Goal: Information Seeking & Learning: Learn about a topic

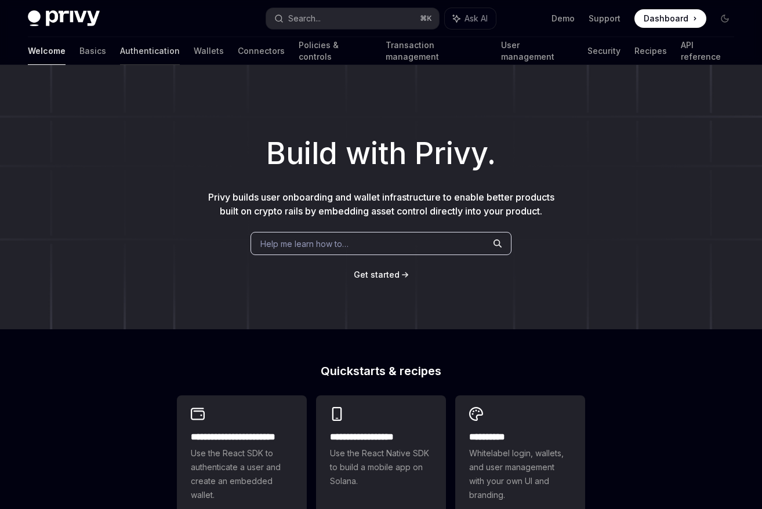
click at [123, 59] on link "Authentication" at bounding box center [150, 51] width 60 height 28
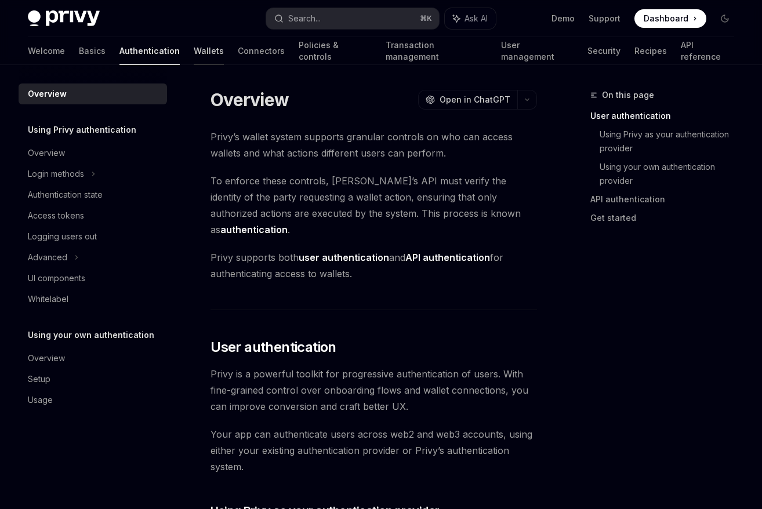
click at [194, 57] on link "Wallets" at bounding box center [209, 51] width 30 height 28
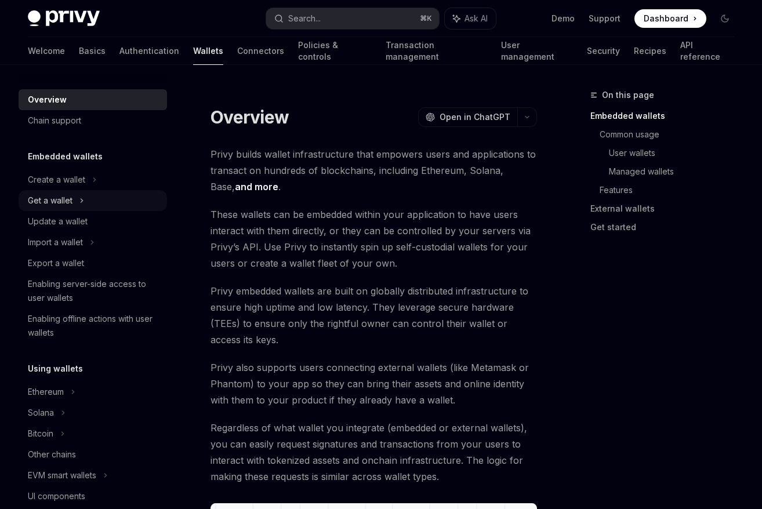
click at [82, 200] on icon at bounding box center [82, 200] width 2 height 3
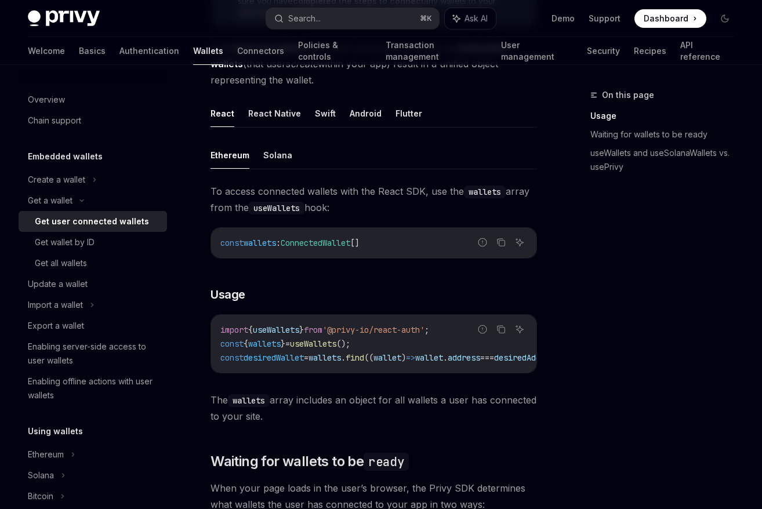
scroll to position [390, 0]
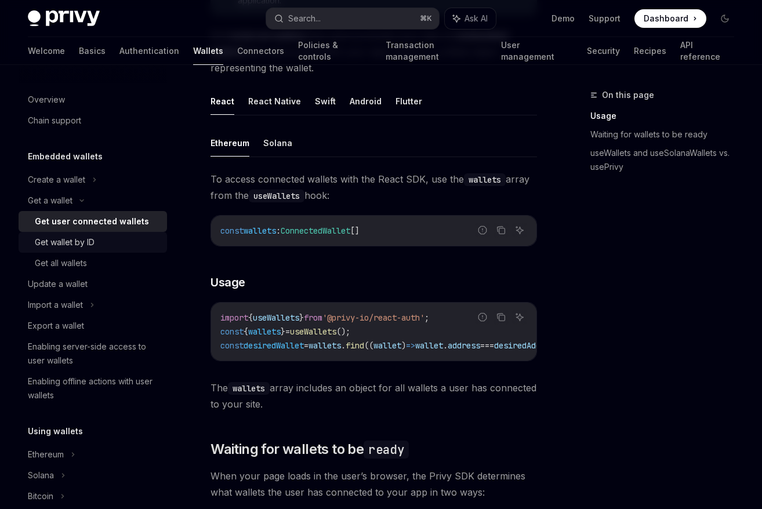
click at [104, 248] on div "Get wallet by ID" at bounding box center [97, 243] width 125 height 14
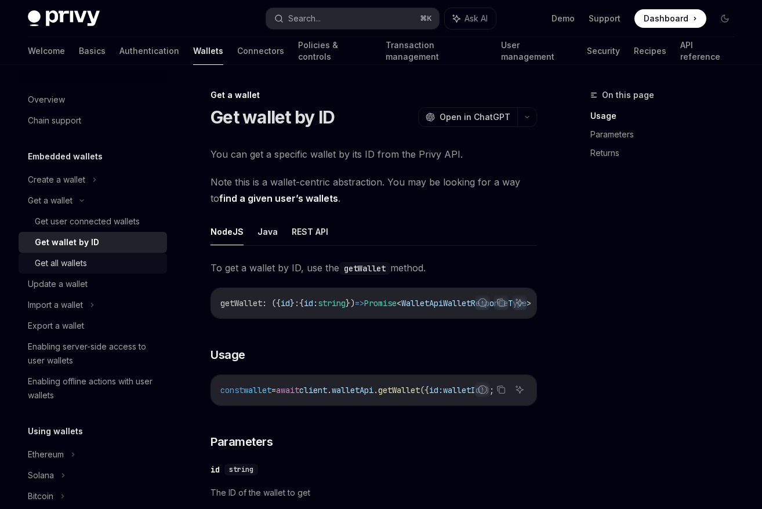
click at [99, 270] on div "Get all wallets" at bounding box center [97, 263] width 125 height 14
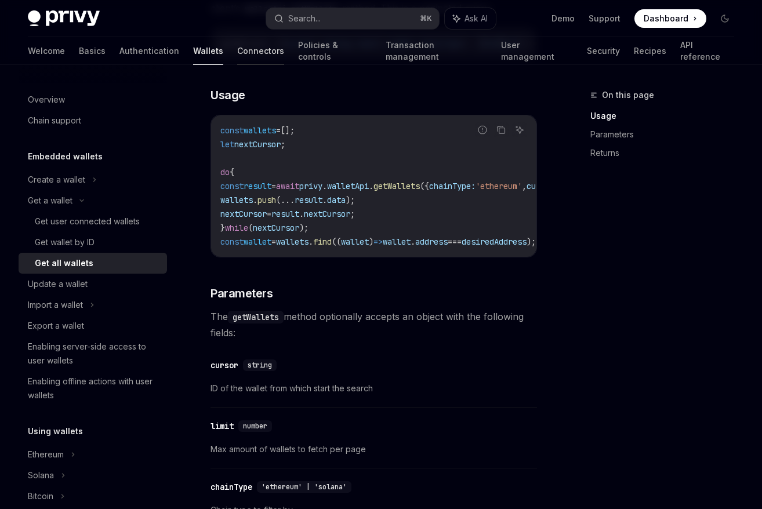
click at [237, 57] on link "Connectors" at bounding box center [260, 51] width 47 height 28
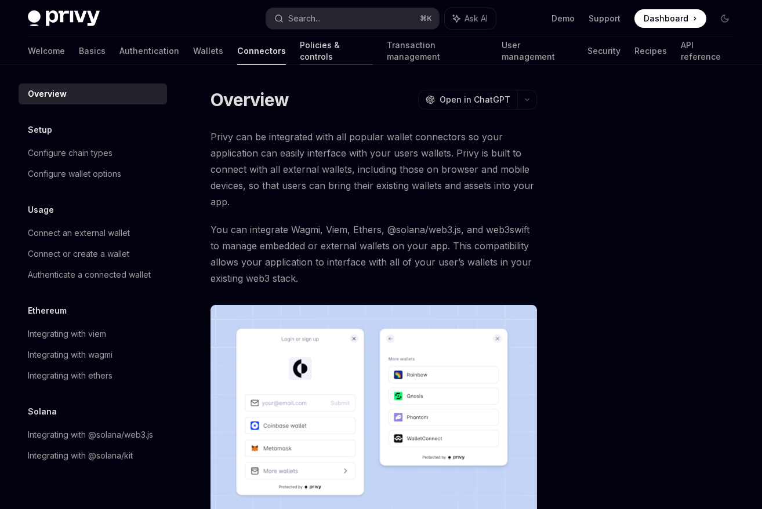
click at [300, 59] on link "Policies & controls" at bounding box center [336, 51] width 73 height 28
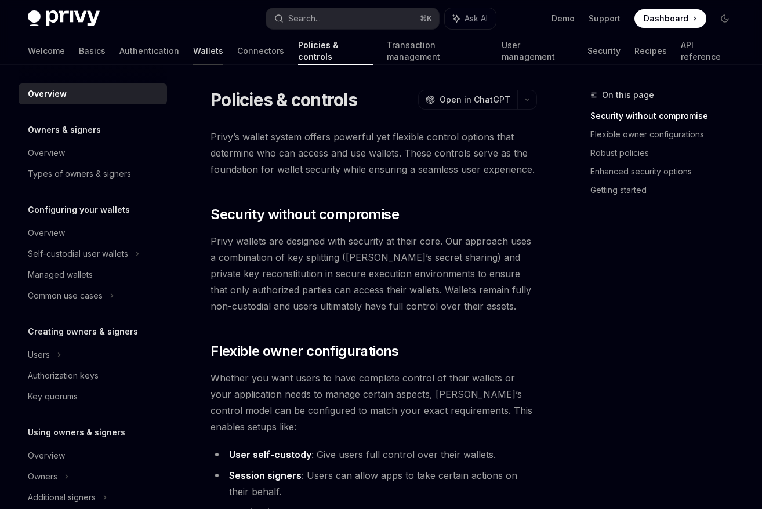
click at [193, 61] on link "Wallets" at bounding box center [208, 51] width 30 height 28
type textarea "*"
